Goal: Check status: Check status

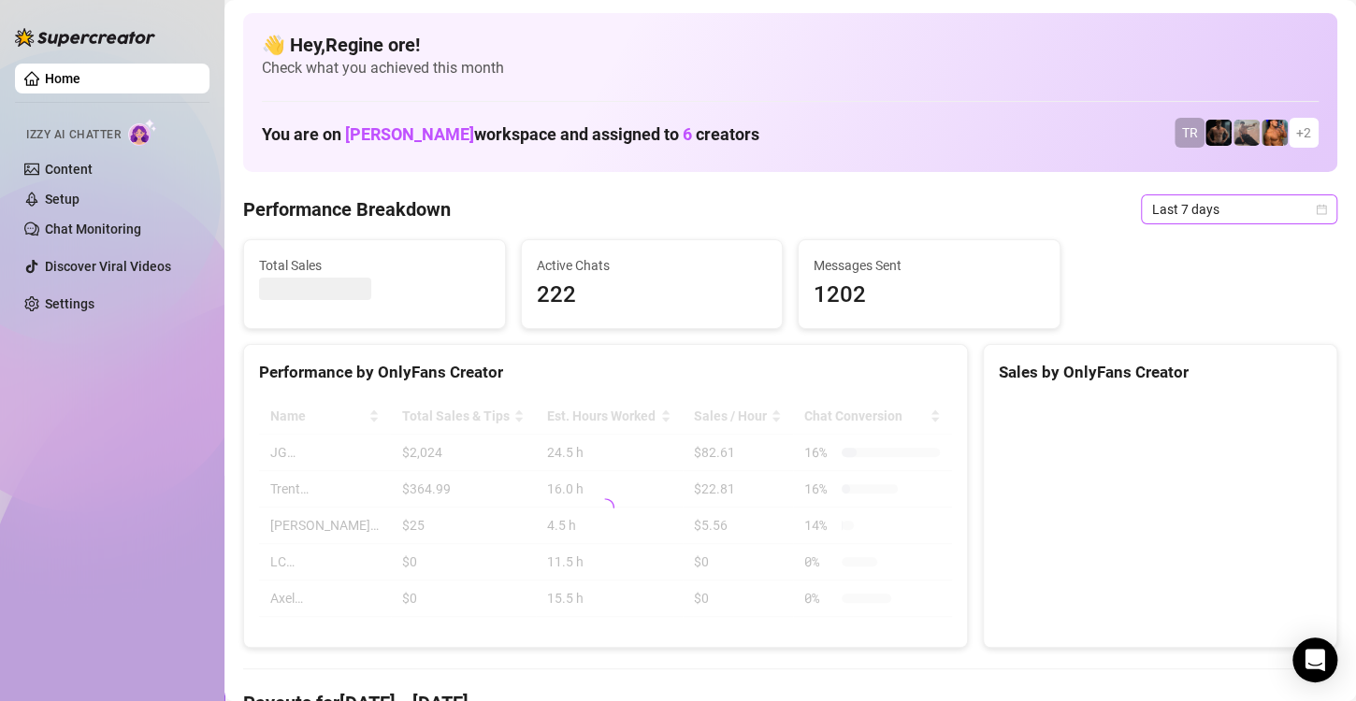
click at [1162, 216] on span "Last 7 days" at bounding box center [1239, 209] width 174 height 28
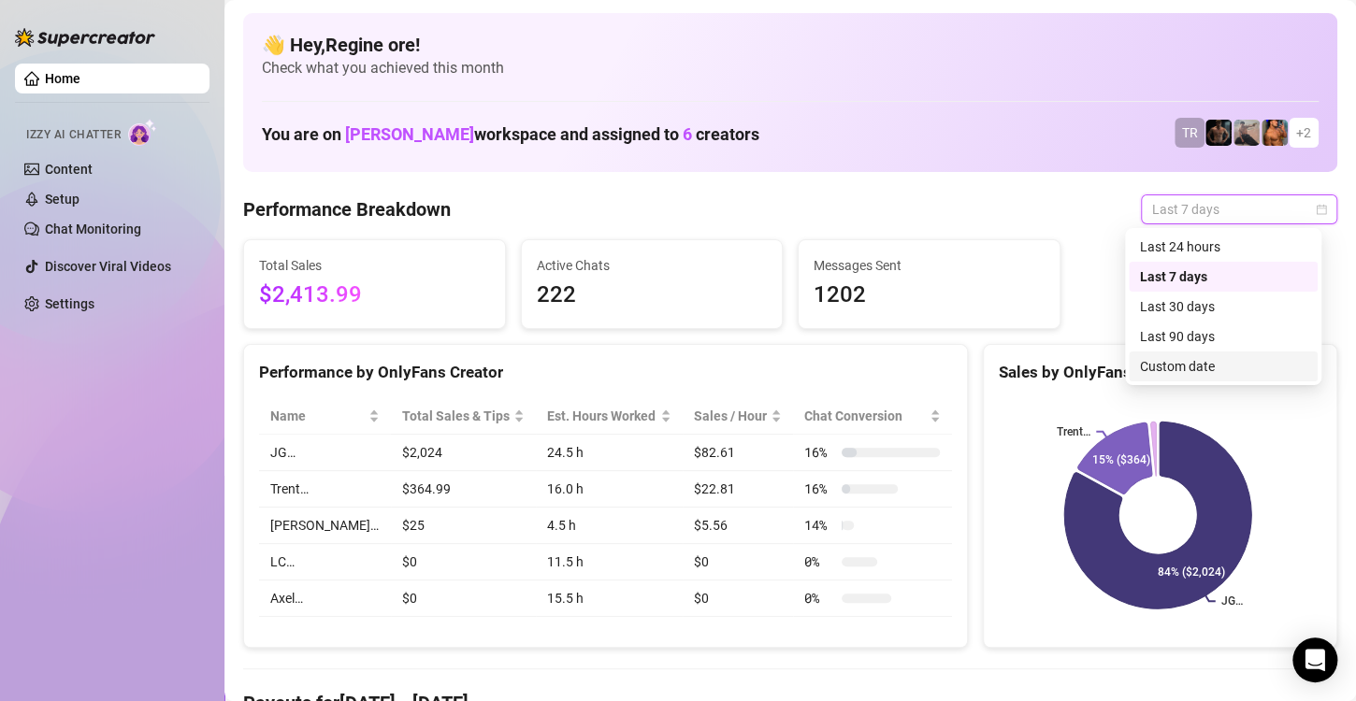
click at [1150, 359] on div "Custom date" at bounding box center [1223, 366] width 166 height 21
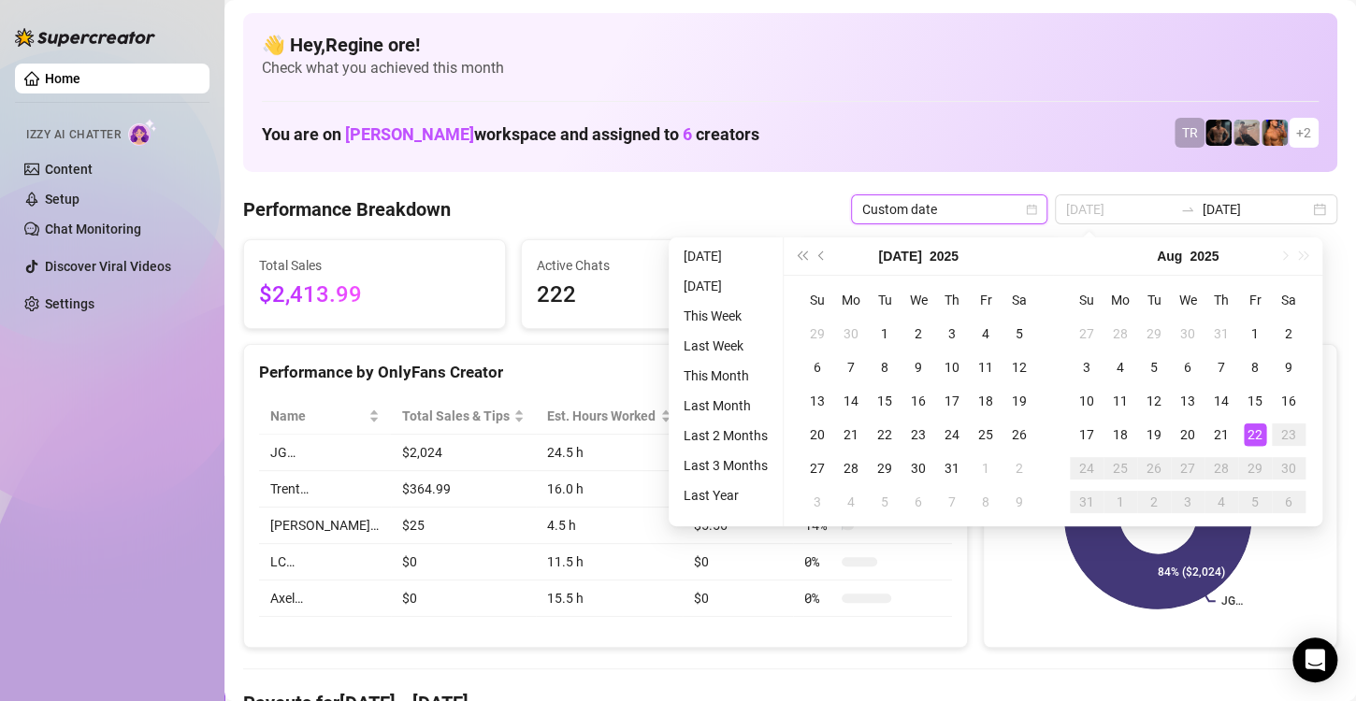
type input "[DATE]"
click at [1260, 427] on div "22" at bounding box center [1255, 435] width 22 height 22
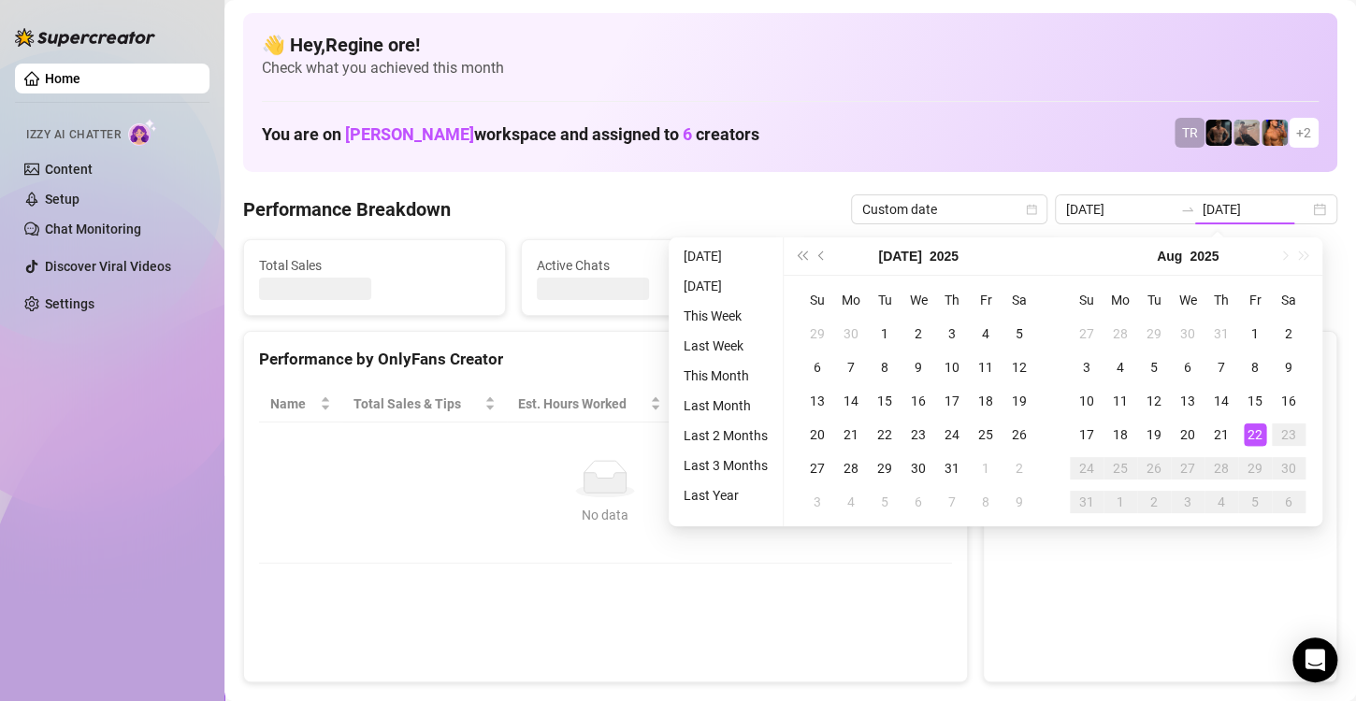
type input "[DATE]"
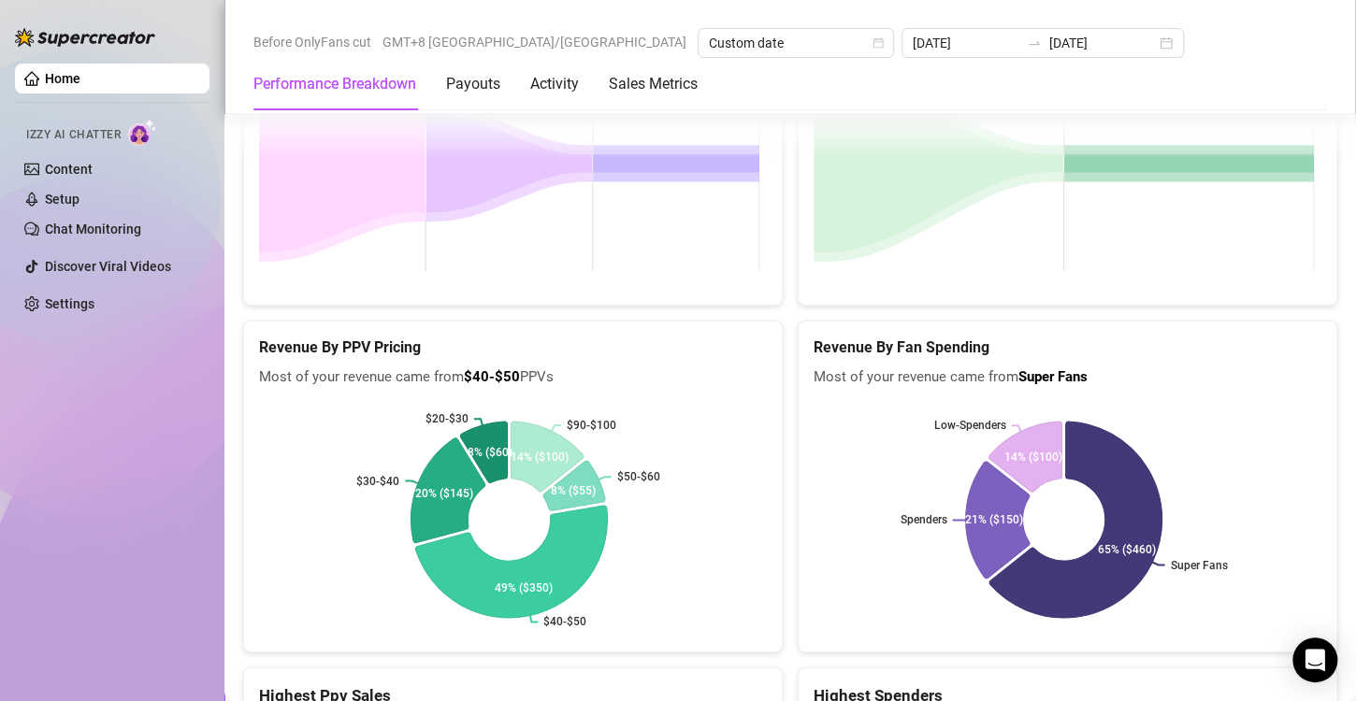
scroll to position [3036, 0]
